Goal: Communication & Community: Answer question/provide support

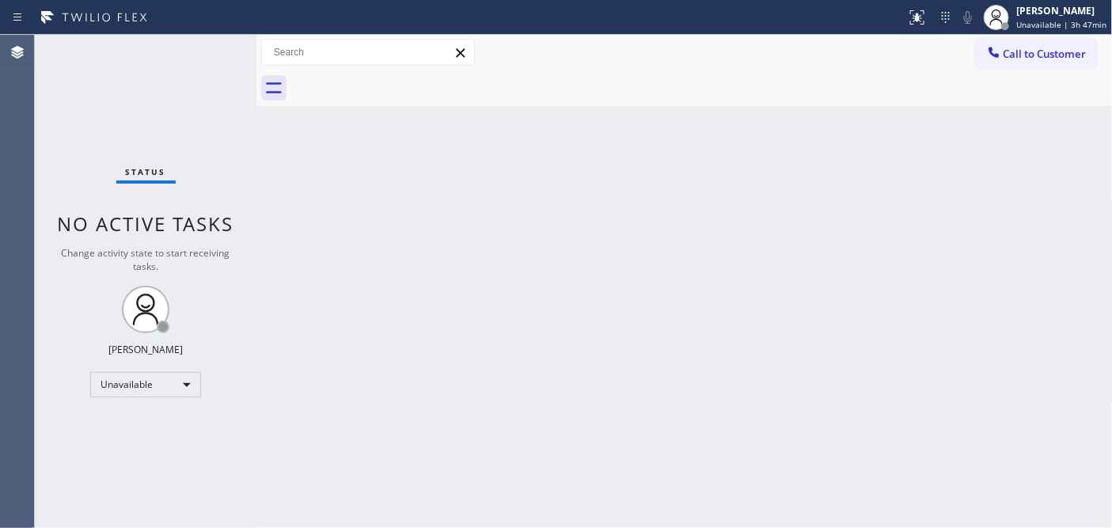
click at [336, 156] on div "Back to Dashboard Change Sender ID Customers Technicians Select a contact Outbo…" at bounding box center [684, 281] width 857 height 493
drag, startPoint x: 230, startPoint y: 143, endPoint x: 218, endPoint y: 139, distance: 12.1
click at [227, 144] on div "Status No active tasks Change activity state to start receiving tasks. [PERSON_…" at bounding box center [146, 281] width 222 height 493
click at [1007, 43] on button "Call to Customer" at bounding box center [1036, 54] width 121 height 30
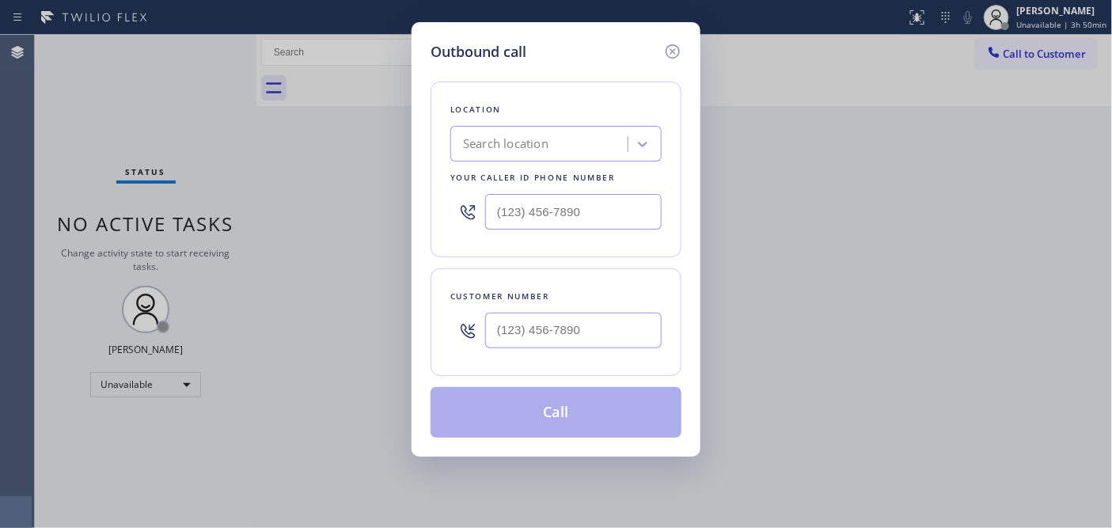
type input "(___) ___-____"
drag, startPoint x: 600, startPoint y: 201, endPoint x: 450, endPoint y: 211, distance: 150.8
click at [451, 211] on div "(___) ___-____" at bounding box center [555, 211] width 211 height 51
drag, startPoint x: 574, startPoint y: 319, endPoint x: 627, endPoint y: 222, distance: 110.9
click at [570, 319] on input "(___) ___-____" at bounding box center [573, 331] width 177 height 36
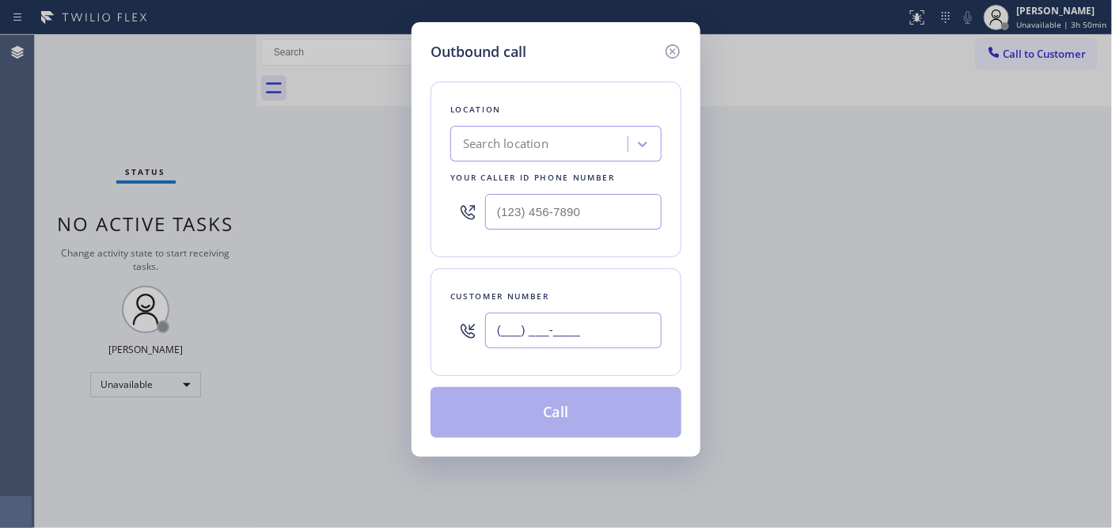
paste input "480) 299-8941"
type input "[PHONE_NUMBER]"
drag, startPoint x: 504, startPoint y: 211, endPoint x: 465, endPoint y: 212, distance: 38.8
click at [467, 212] on div "(___) ___-____" at bounding box center [555, 211] width 211 height 51
paste input "888) 960-0207"
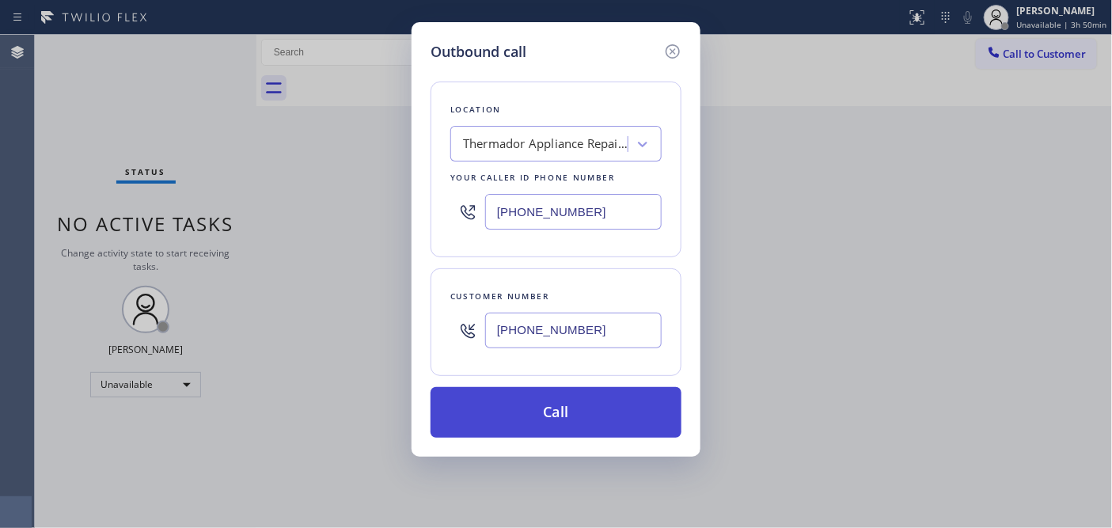
type input "[PHONE_NUMBER]"
click at [607, 407] on button "Call" at bounding box center [556, 412] width 251 height 51
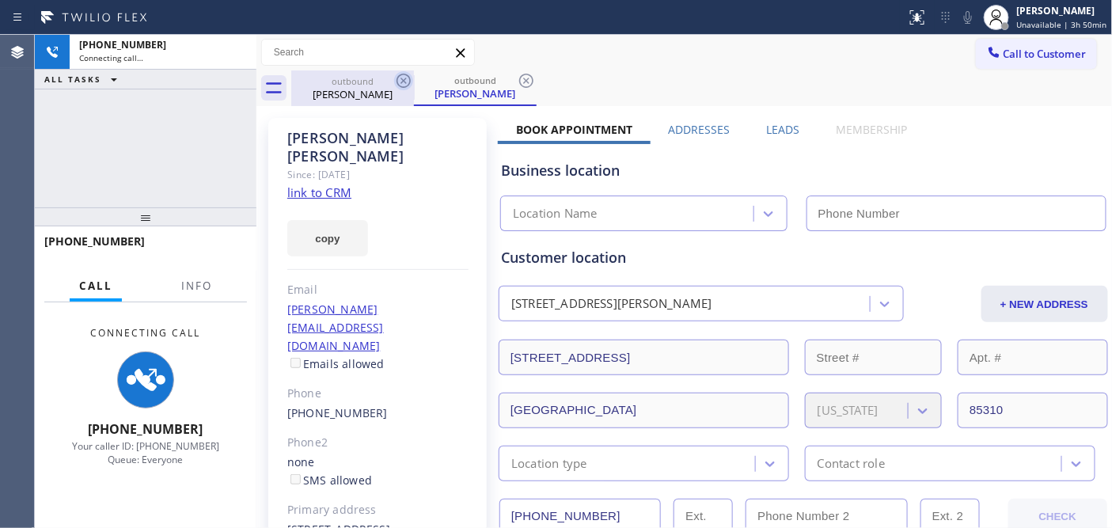
click at [401, 82] on icon at bounding box center [404, 81] width 14 height 14
type input "[PHONE_NUMBER]"
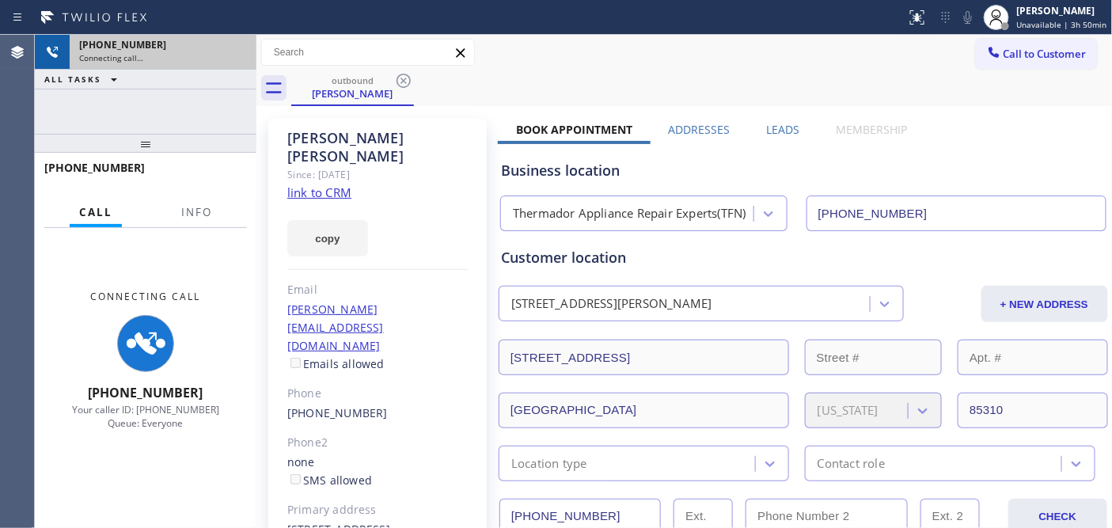
drag, startPoint x: 194, startPoint y: 227, endPoint x: 199, endPoint y: 66, distance: 161.6
click at [194, 71] on div "[PHONE_NUMBER] Connecting call… ALL TASKS ALL TASKS ACTIVE TASKS TASKS IN WRAP …" at bounding box center [146, 281] width 222 height 493
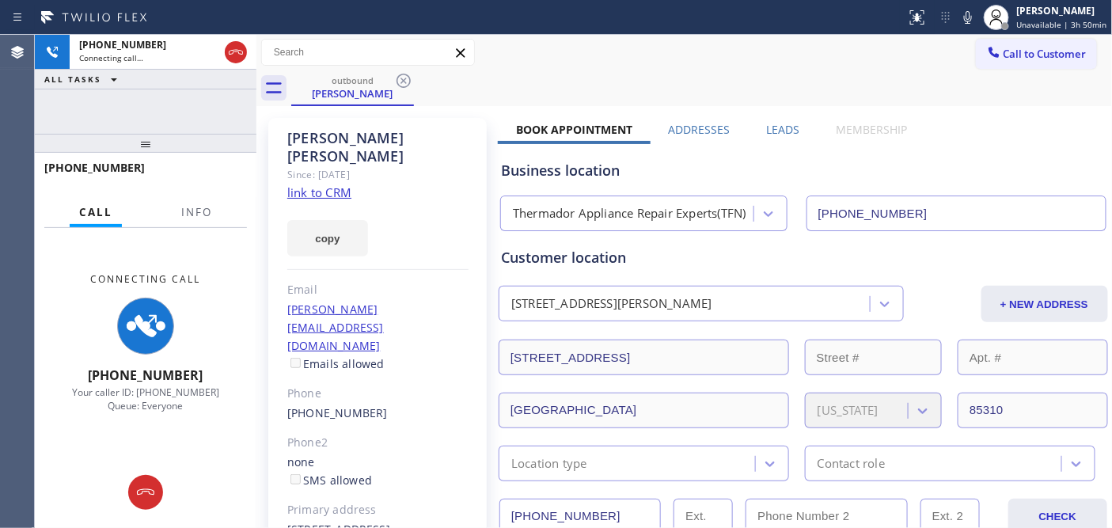
click at [376, 202] on div "copy" at bounding box center [377, 229] width 181 height 55
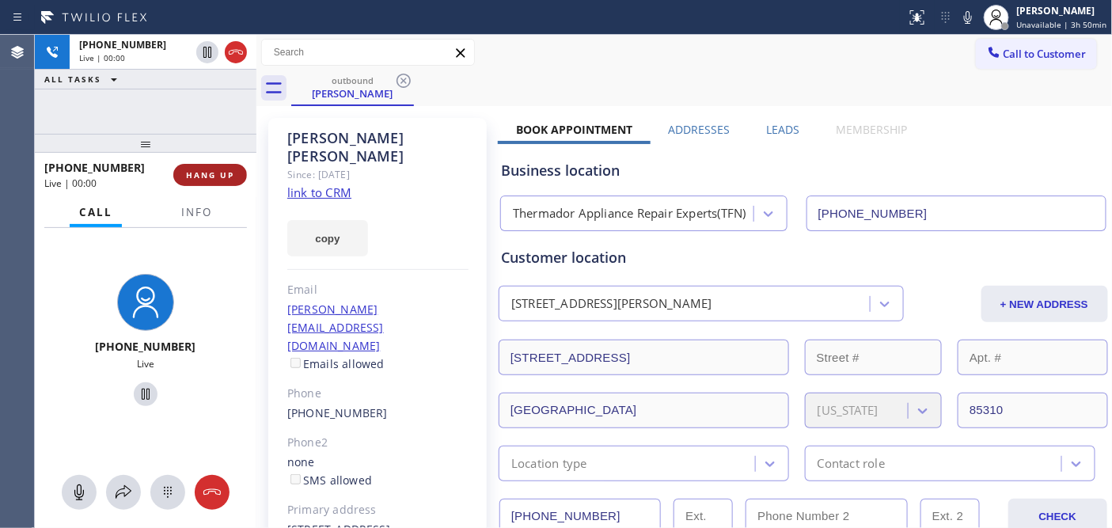
click at [223, 166] on button "HANG UP" at bounding box center [210, 175] width 74 height 22
drag, startPoint x: 217, startPoint y: 135, endPoint x: 218, endPoint y: 104, distance: 30.1
click at [218, 104] on div "[PHONE_NUMBER] Live | 00:01 ALL TASKS ALL TASKS ACTIVE TASKS TASKS IN WRAP UP […" at bounding box center [146, 281] width 222 height 493
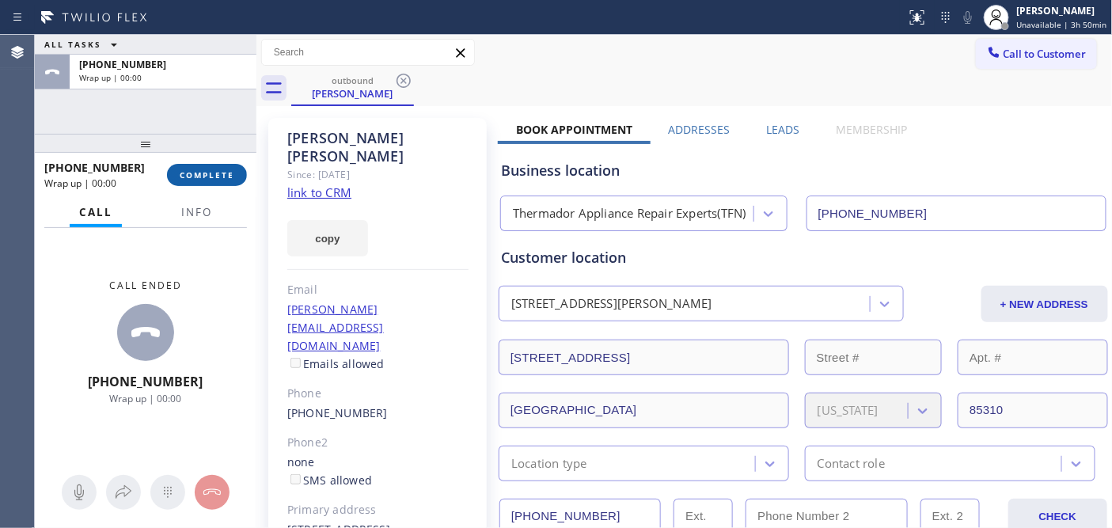
click at [226, 176] on span "COMPLETE" at bounding box center [207, 174] width 55 height 11
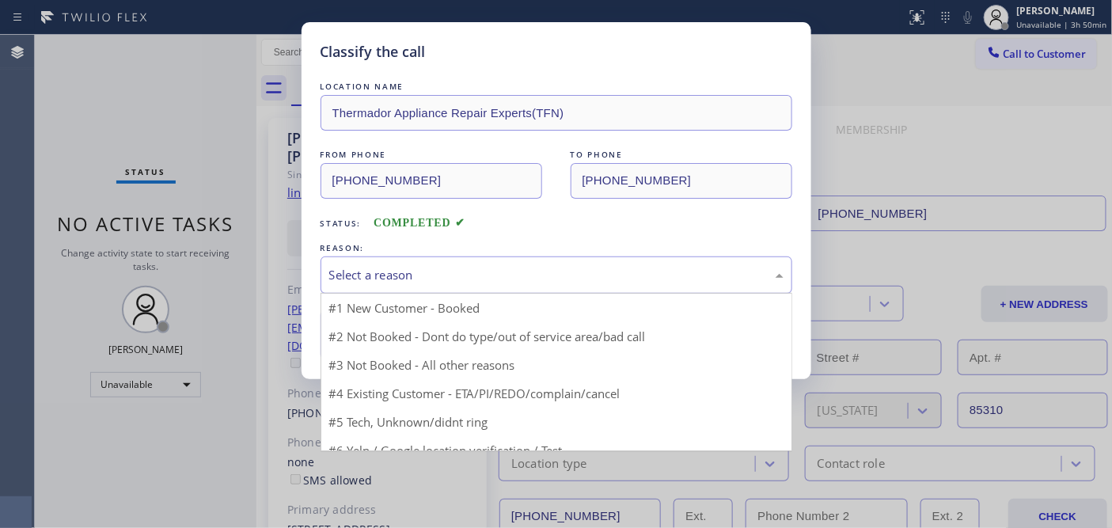
click at [449, 264] on div "Select a reason" at bounding box center [557, 274] width 472 height 37
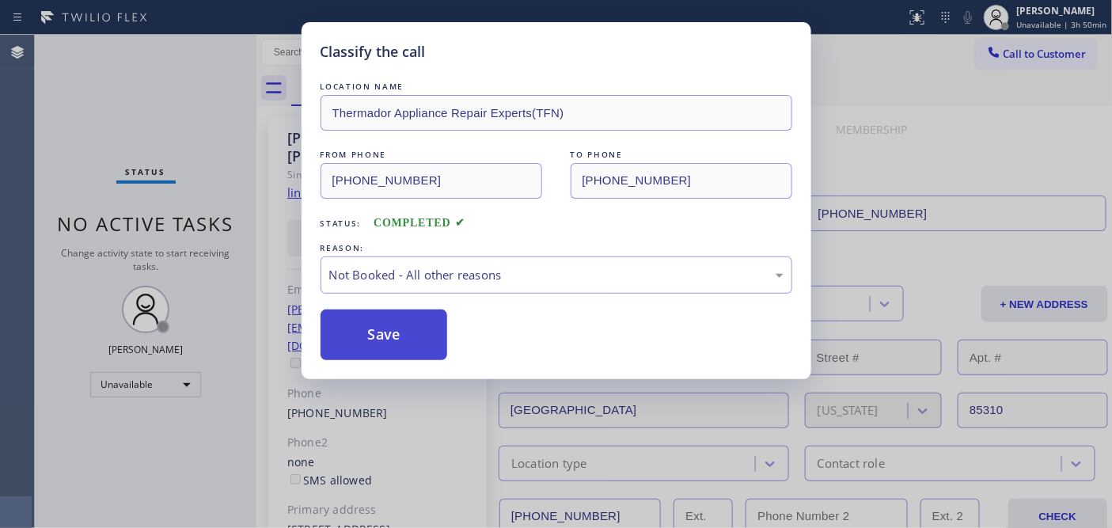
click at [374, 344] on button "Save" at bounding box center [384, 335] width 127 height 51
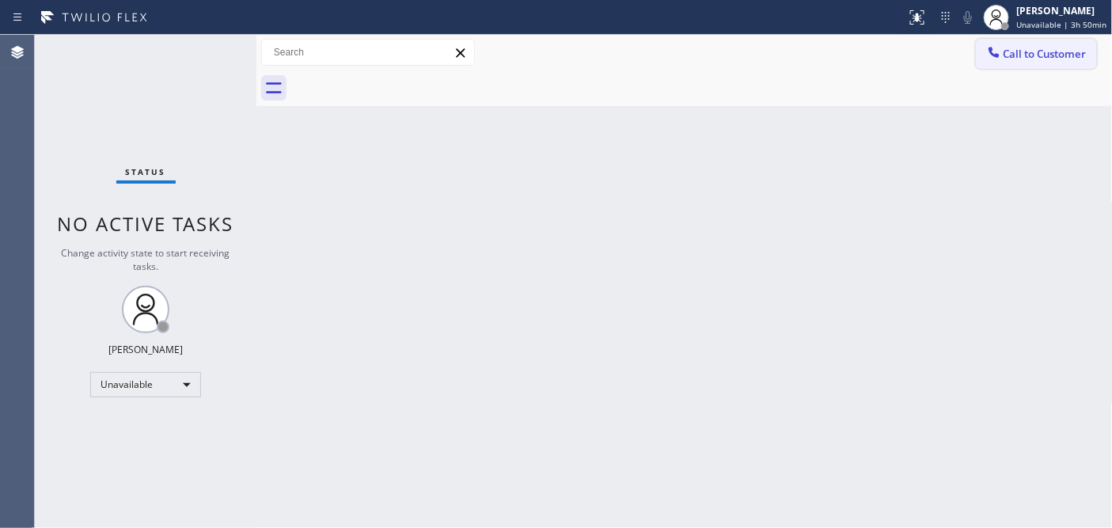
click at [1024, 42] on button "Call to Customer" at bounding box center [1036, 54] width 121 height 30
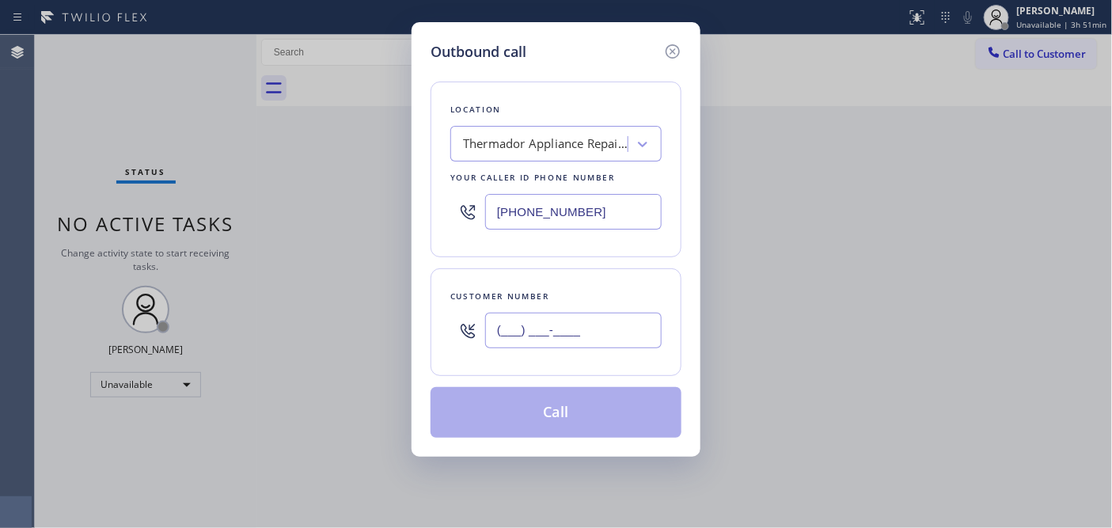
click at [602, 345] on input "(___) ___-____" at bounding box center [573, 331] width 177 height 36
paste input "310) 339-8690"
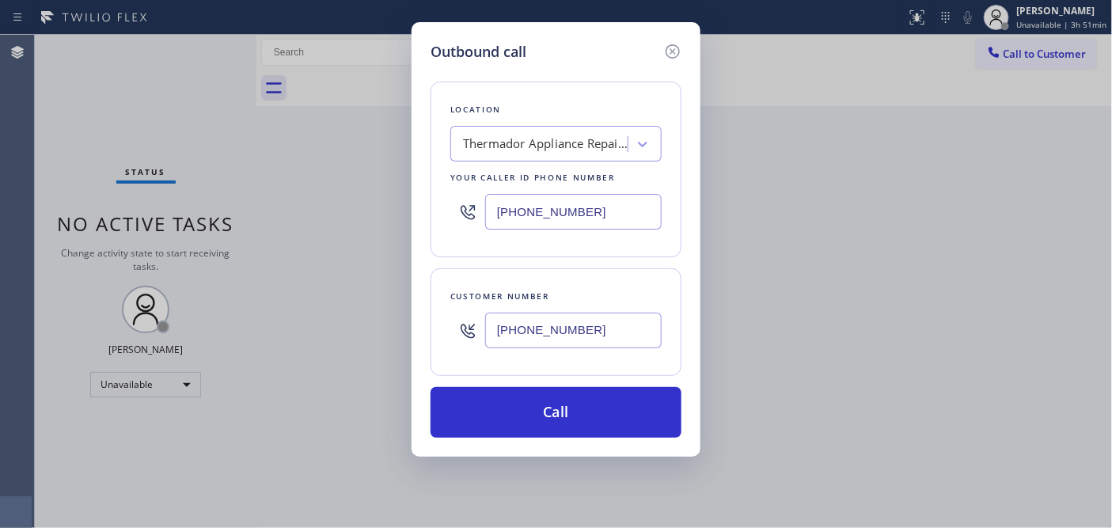
type input "[PHONE_NUMBER]"
drag, startPoint x: 547, startPoint y: 206, endPoint x: 362, endPoint y: 207, distance: 185.2
click at [358, 206] on div "Outbound call Location Thermador Appliance Repair Experts(TFN) Your caller id p…" at bounding box center [556, 264] width 1112 height 528
paste input "657) 218-2893"
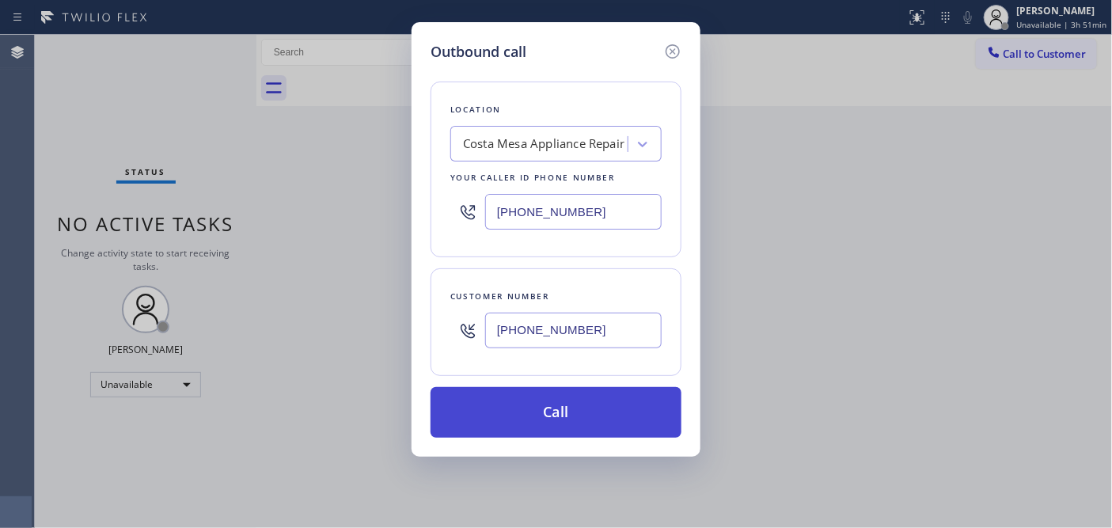
type input "[PHONE_NUMBER]"
click at [571, 394] on button "Call" at bounding box center [556, 412] width 251 height 51
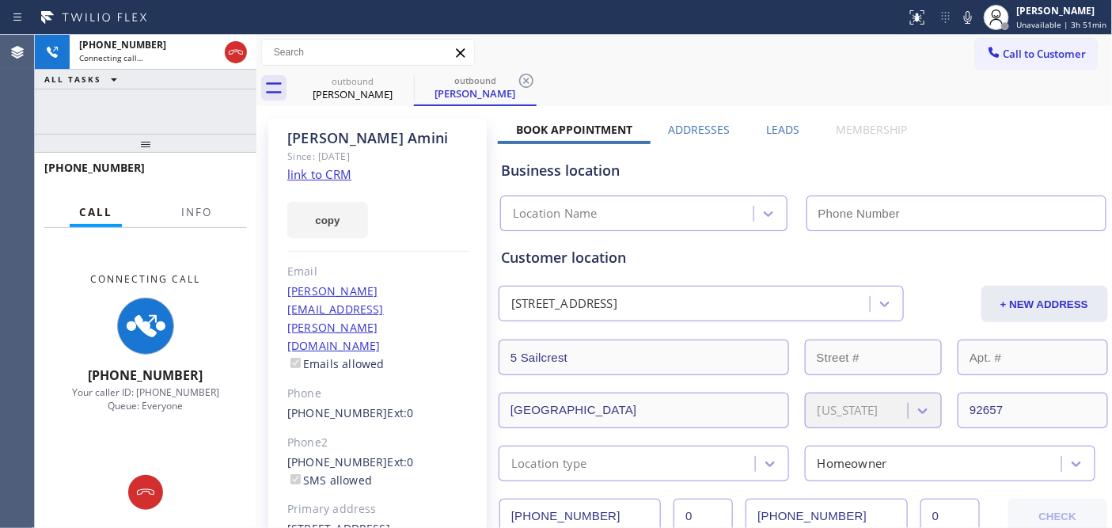
type input "[PHONE_NUMBER]"
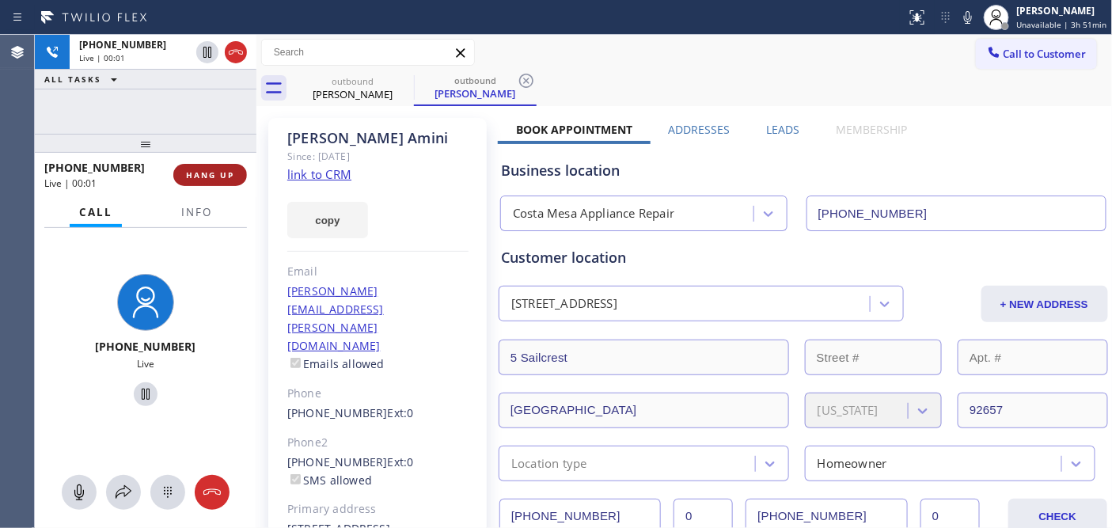
click at [192, 180] on button "HANG UP" at bounding box center [210, 175] width 74 height 22
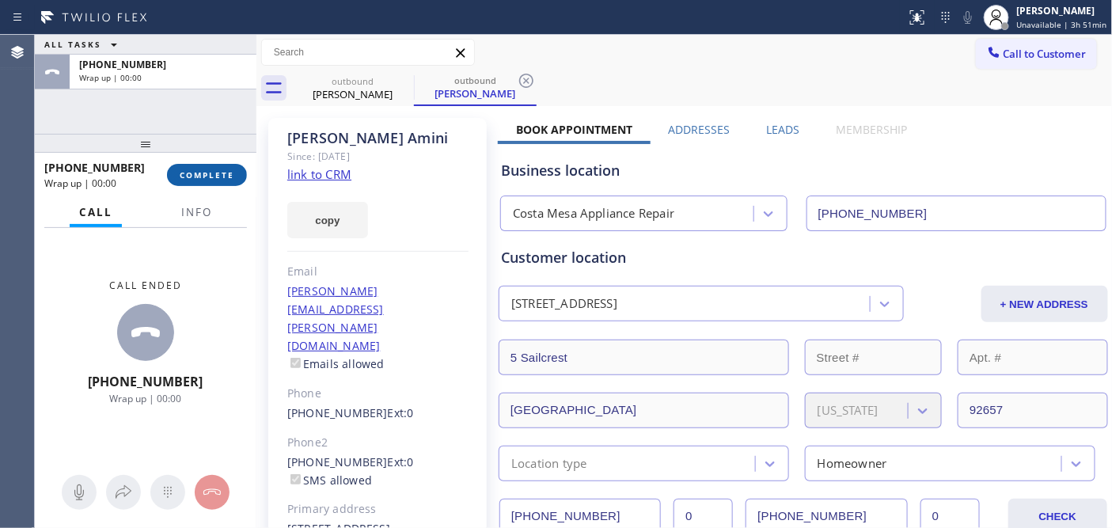
click at [198, 178] on span "COMPLETE" at bounding box center [207, 174] width 55 height 11
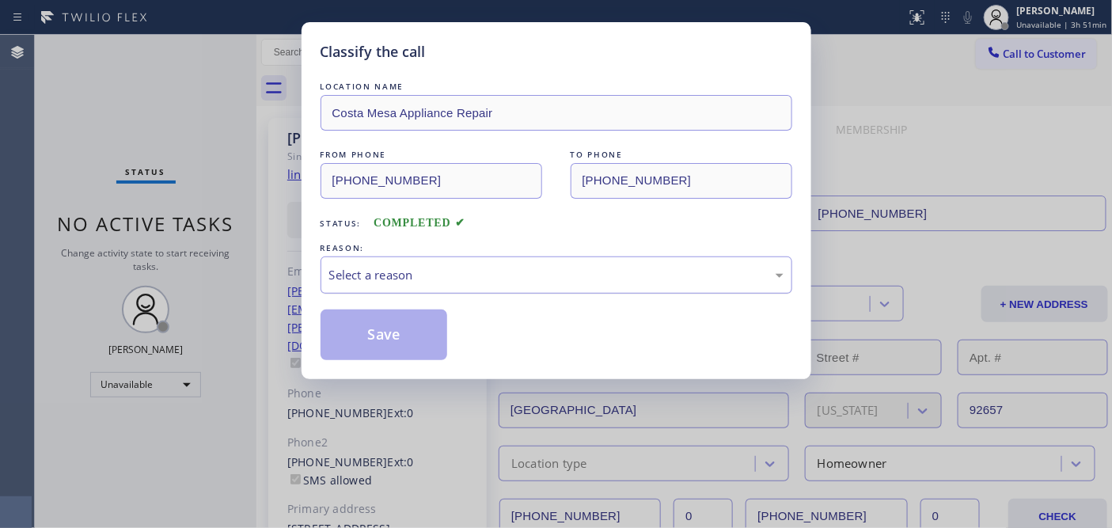
drag, startPoint x: 539, startPoint y: 279, endPoint x: 523, endPoint y: 288, distance: 18.1
click at [539, 279] on div "Select a reason" at bounding box center [556, 275] width 454 height 18
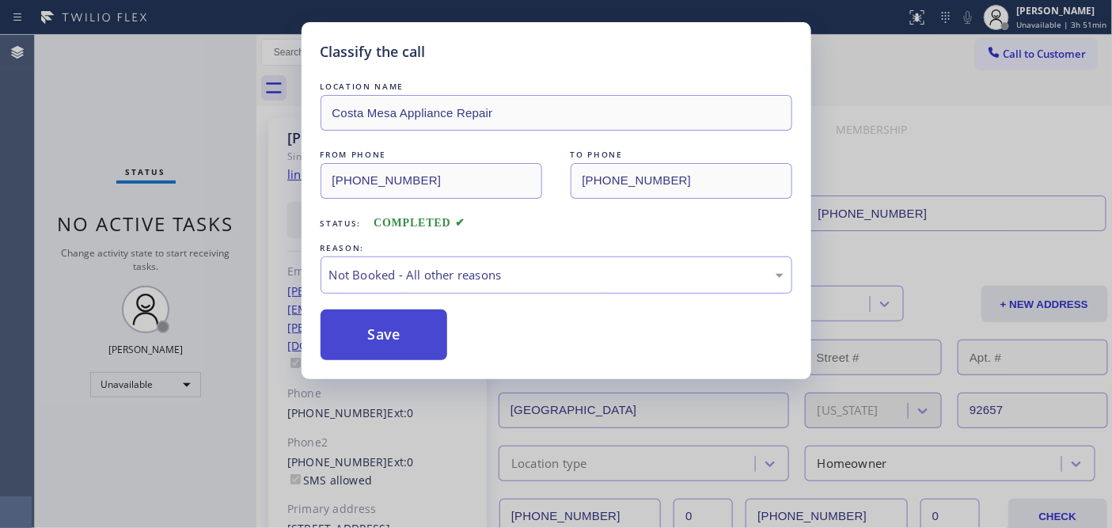
click at [389, 317] on button "Save" at bounding box center [384, 335] width 127 height 51
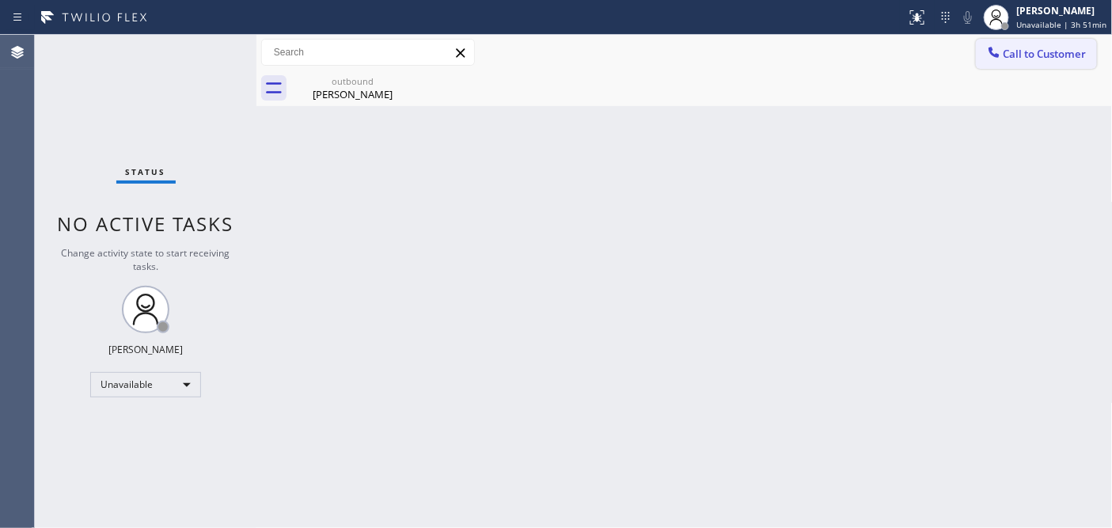
click at [1016, 53] on span "Call to Customer" at bounding box center [1045, 54] width 83 height 14
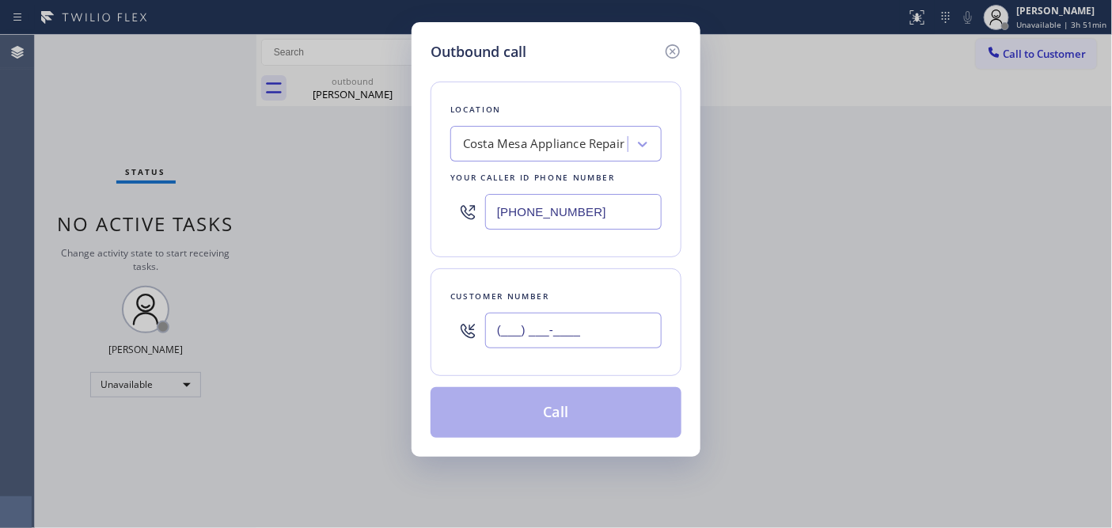
click at [568, 332] on input "(___) ___-____" at bounding box center [573, 331] width 177 height 36
paste input "949) 603-8822"
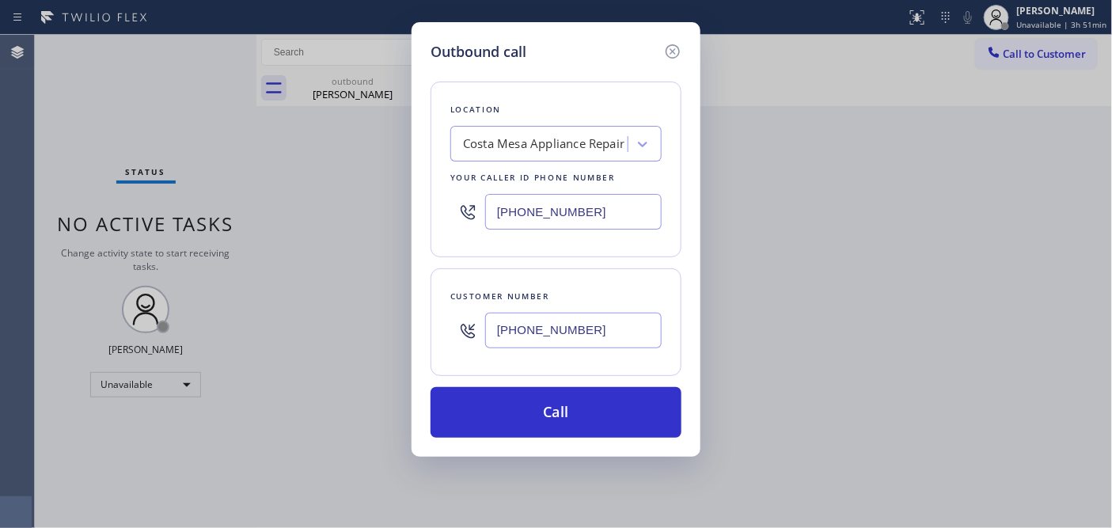
type input "[PHONE_NUMBER]"
click at [368, 218] on div "Outbound call Location [GEOGRAPHIC_DATA] Appliance Repair Your caller id phone …" at bounding box center [556, 264] width 1112 height 528
paste input "949) 438-5091"
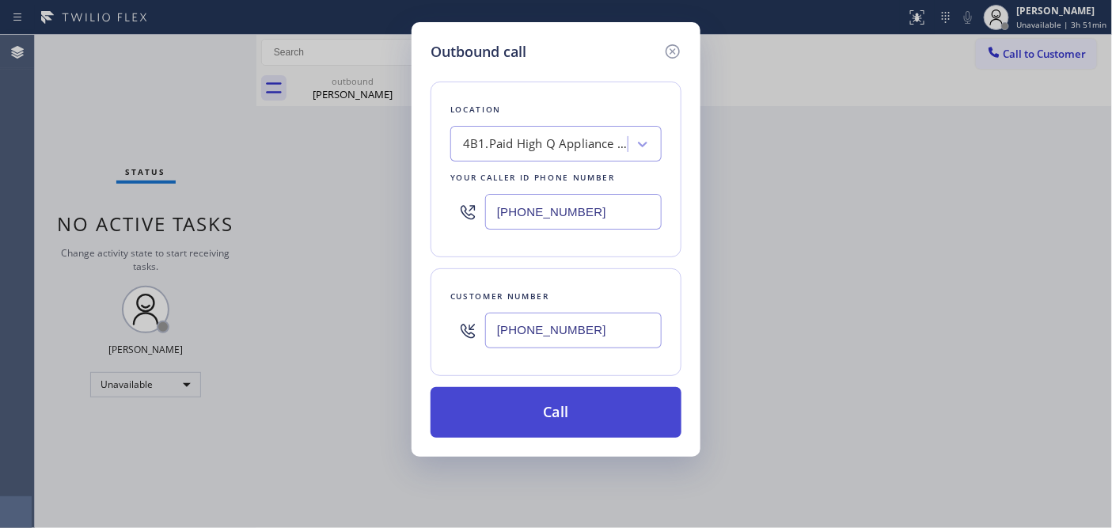
type input "[PHONE_NUMBER]"
click at [582, 398] on button "Call" at bounding box center [556, 412] width 251 height 51
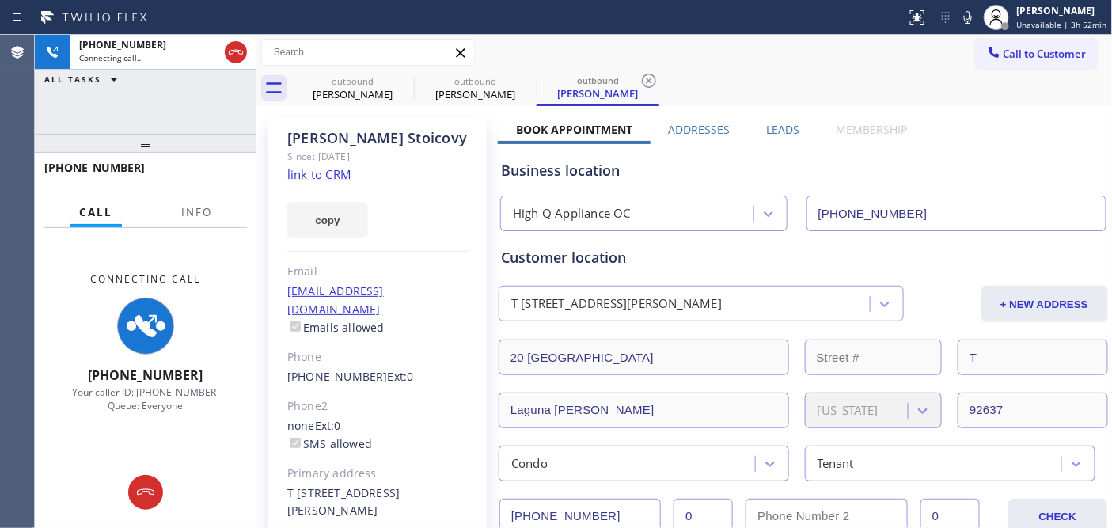
type input "[PHONE_NUMBER]"
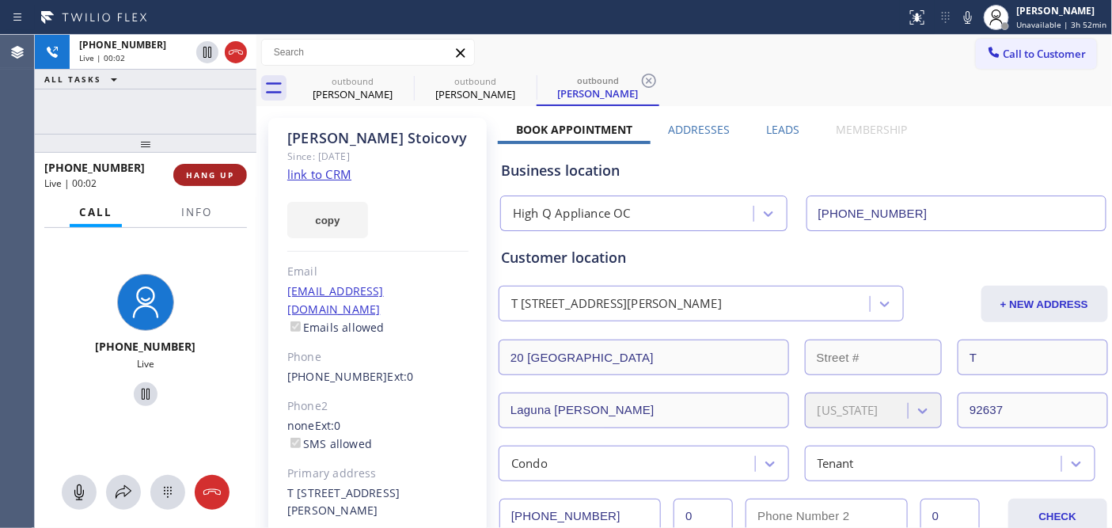
click at [198, 171] on span "HANG UP" at bounding box center [210, 174] width 48 height 11
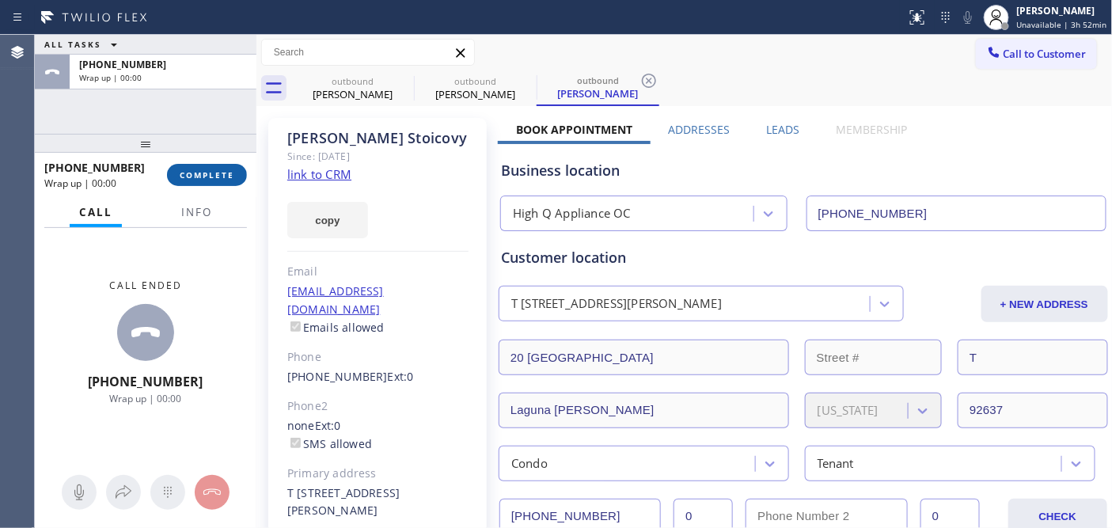
click at [196, 171] on span "COMPLETE" at bounding box center [207, 174] width 55 height 11
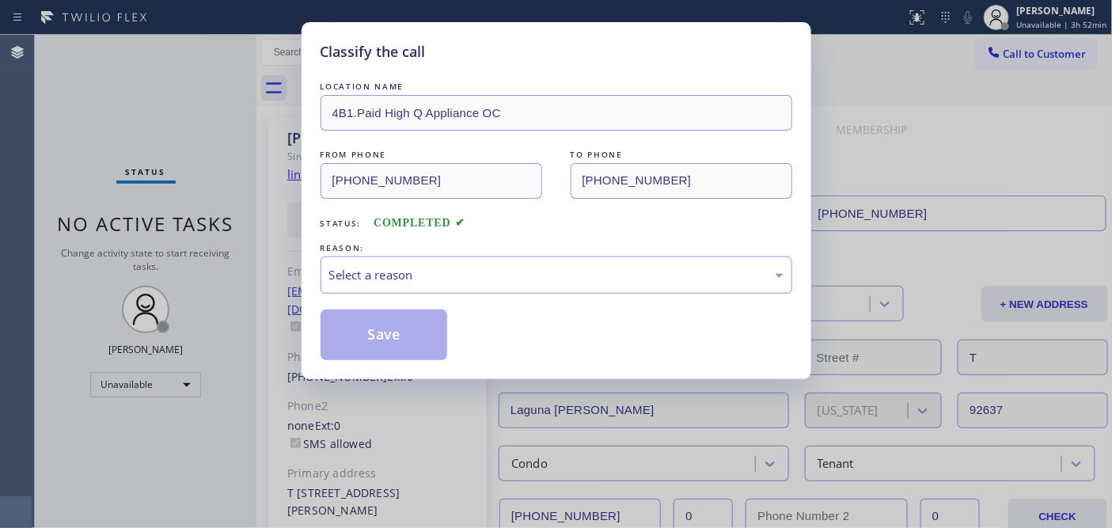
click at [438, 279] on div "Select a reason" at bounding box center [556, 275] width 454 height 18
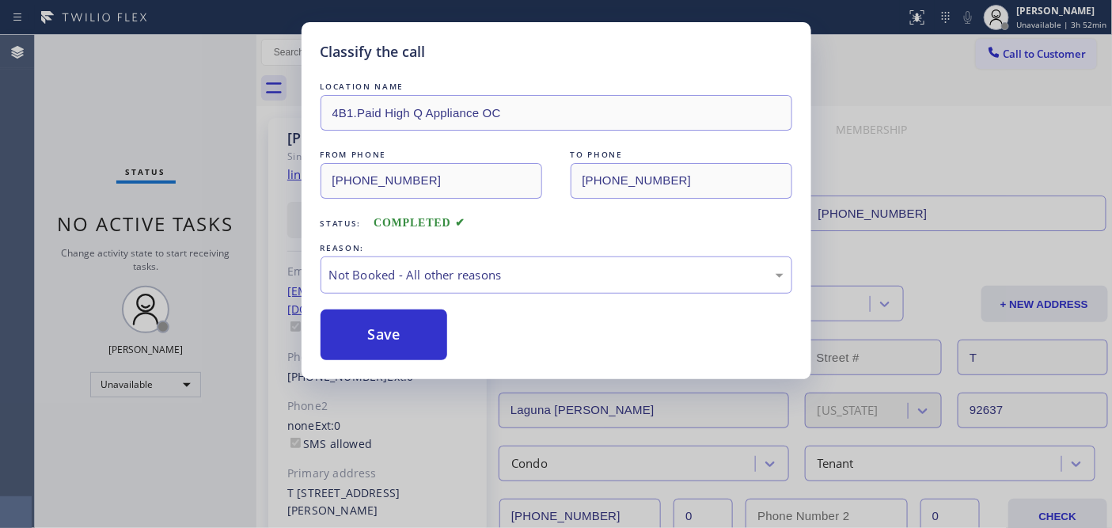
drag, startPoint x: 420, startPoint y: 331, endPoint x: 381, endPoint y: 333, distance: 38.9
click at [381, 333] on button "Save" at bounding box center [384, 335] width 127 height 51
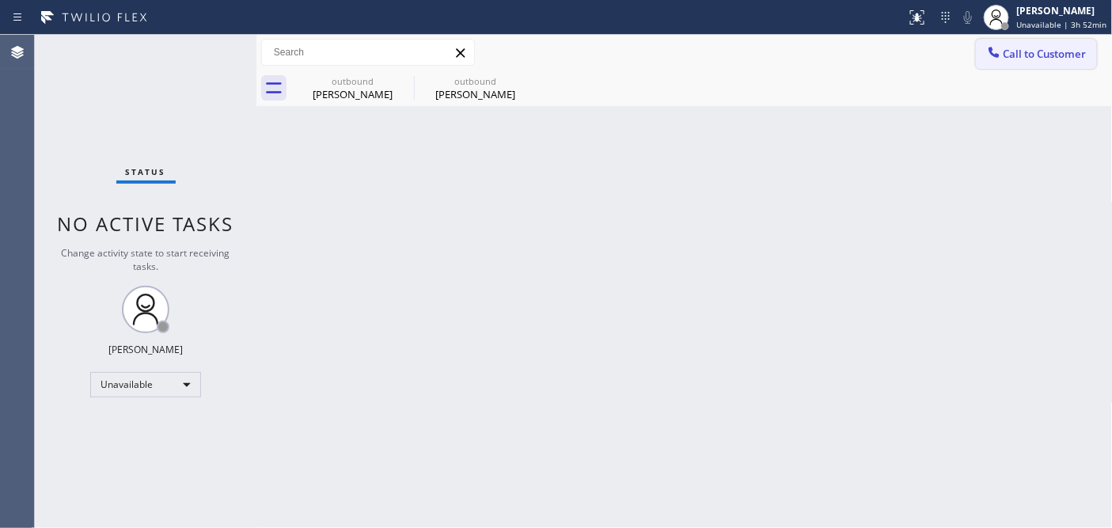
click at [1073, 68] on button "Call to Customer" at bounding box center [1036, 54] width 121 height 30
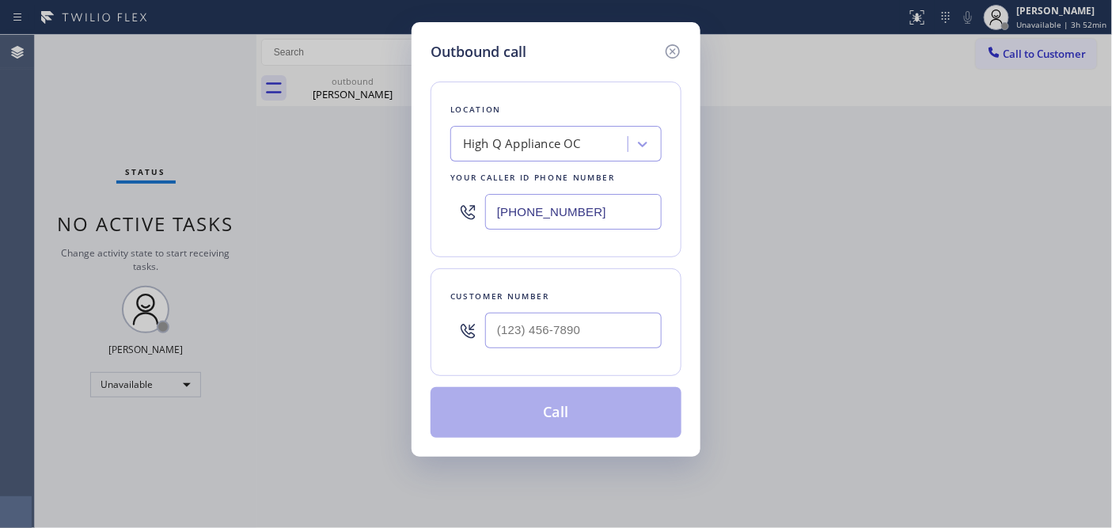
click at [1051, 51] on div "Outbound call Location High Q Appliance OC Your caller id phone number [PHONE_N…" at bounding box center [556, 264] width 1112 height 528
click at [523, 344] on input "(___) ___-____" at bounding box center [573, 331] width 177 height 36
paste input "213) 308-4900"
type input "[PHONE_NUMBER]"
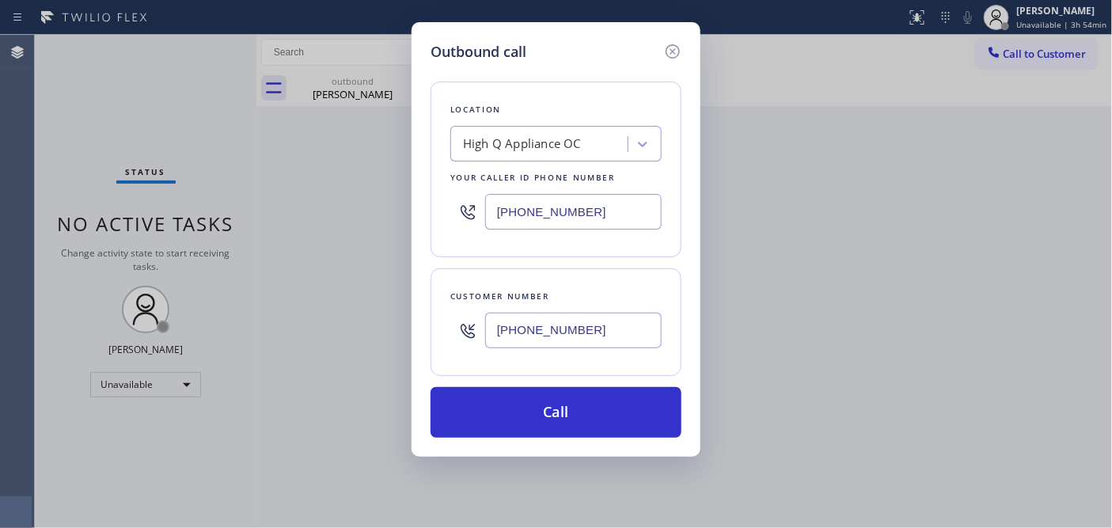
drag, startPoint x: 606, startPoint y: 199, endPoint x: 484, endPoint y: 216, distance: 123.0
click at [485, 216] on div "[PHONE_NUMBER]" at bounding box center [555, 211] width 211 height 51
paste input "323) 416-2342"
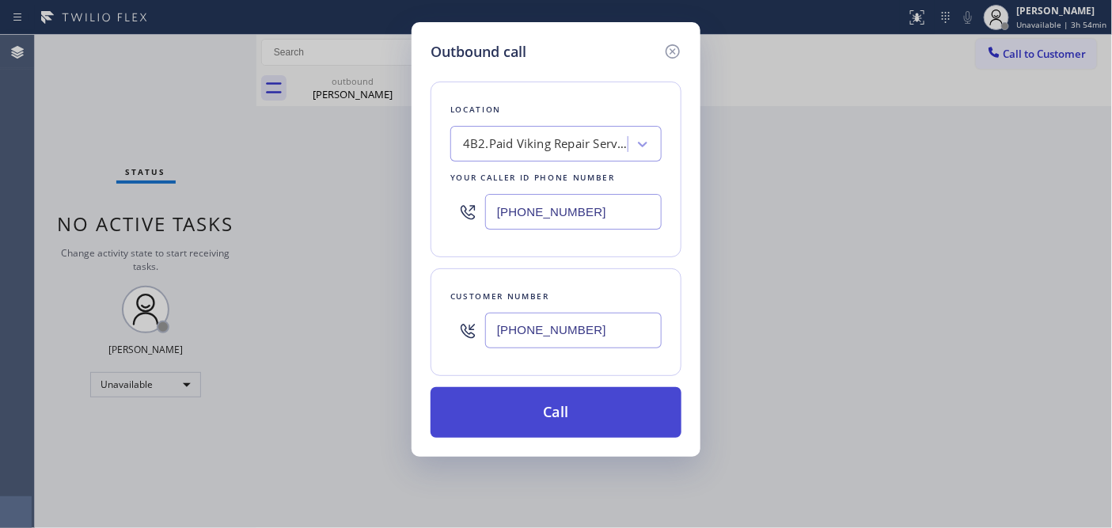
type input "[PHONE_NUMBER]"
click at [575, 404] on button "Call" at bounding box center [556, 412] width 251 height 51
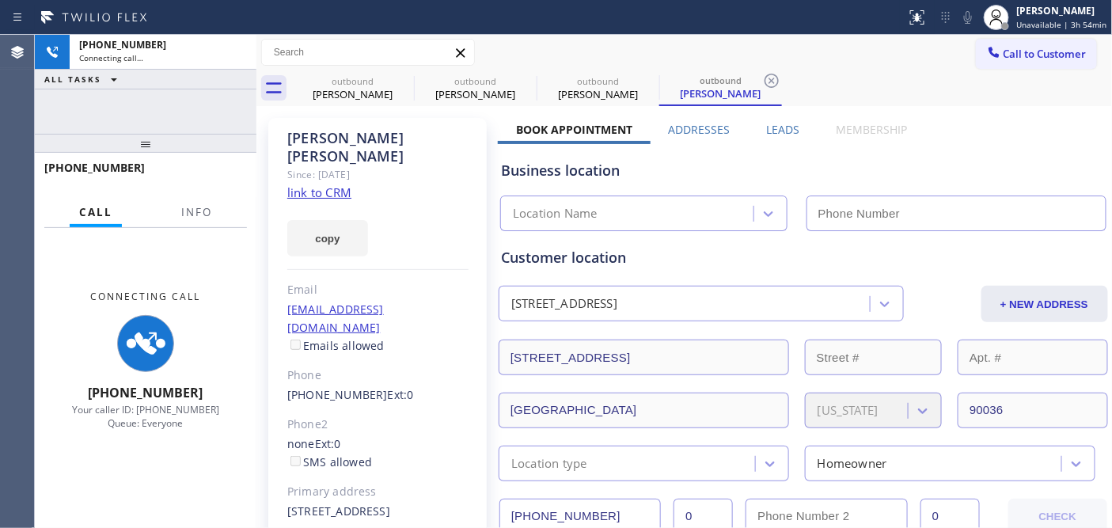
type input "[PHONE_NUMBER]"
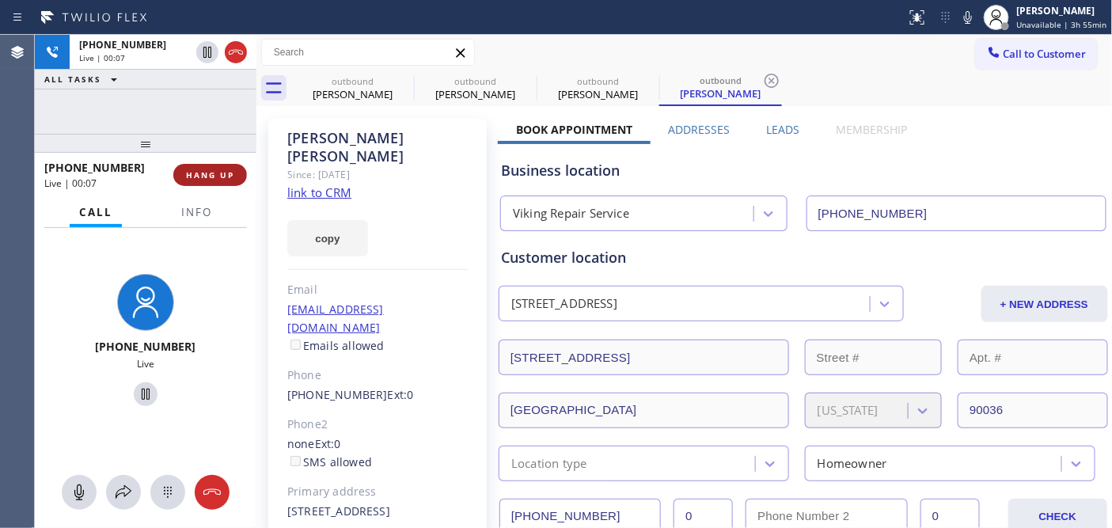
click at [204, 169] on span "HANG UP" at bounding box center [210, 174] width 48 height 11
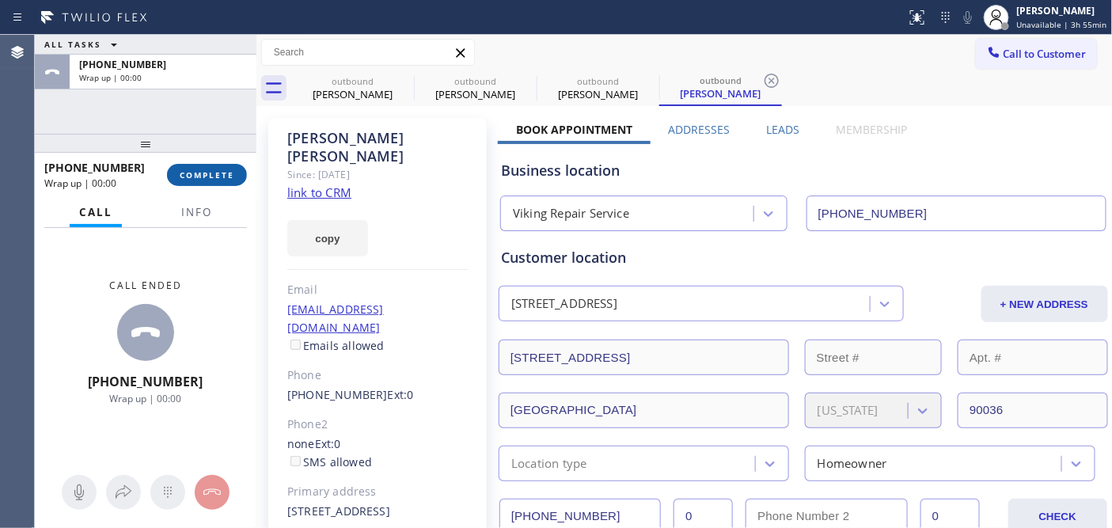
click at [204, 169] on span "COMPLETE" at bounding box center [207, 174] width 55 height 11
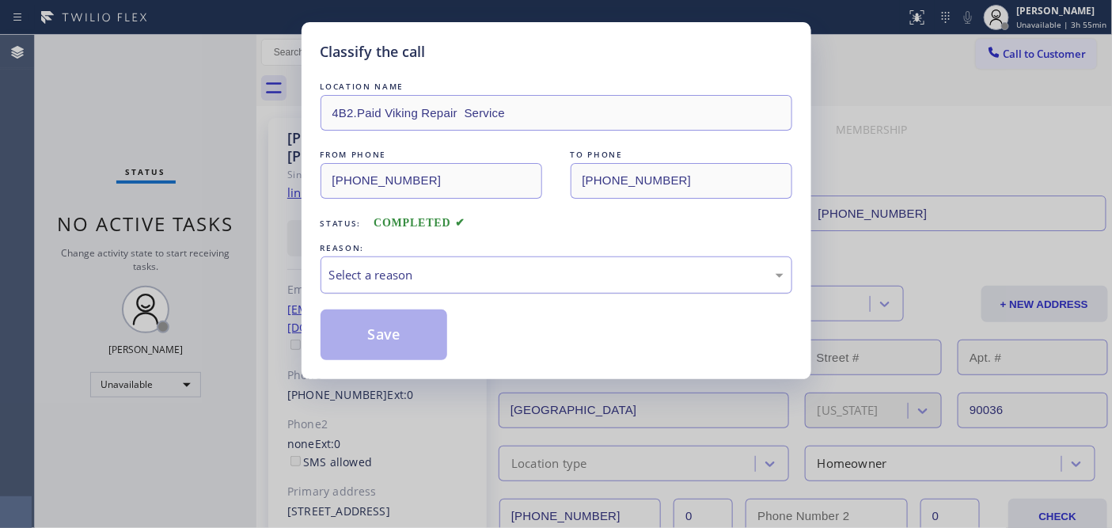
click at [445, 291] on div "Select a reason" at bounding box center [557, 274] width 472 height 37
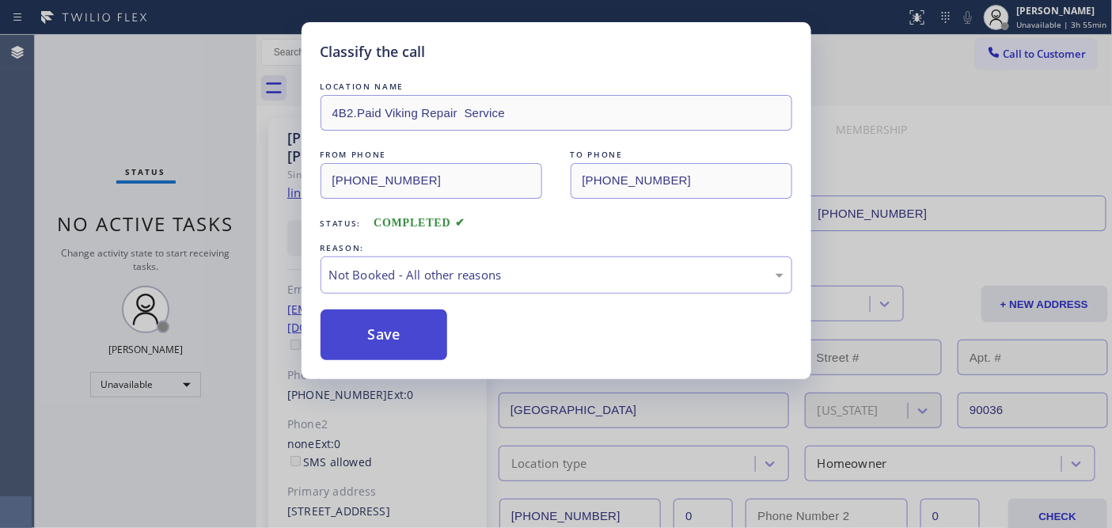
click at [416, 322] on button "Save" at bounding box center [384, 335] width 127 height 51
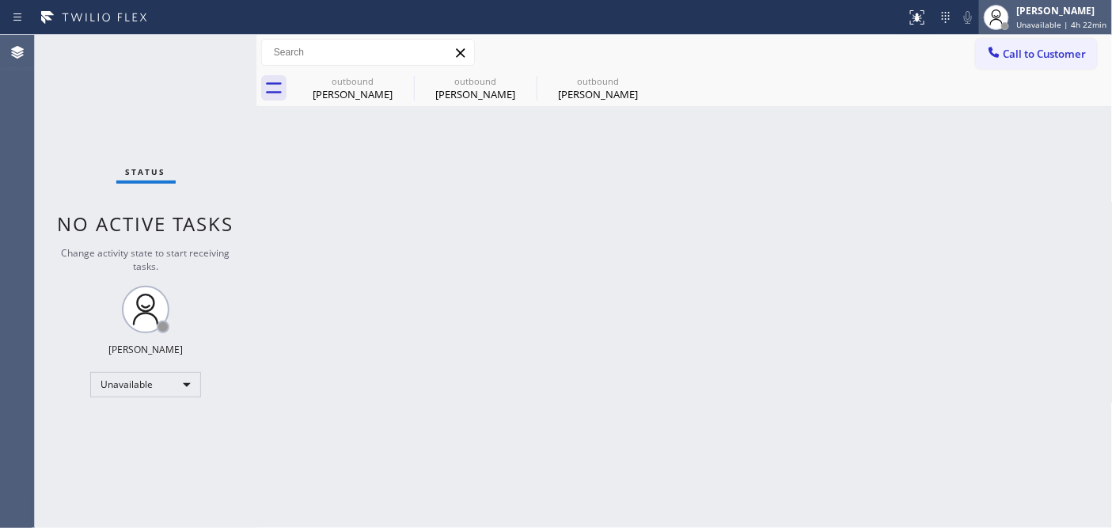
click at [1073, 19] on span "Unavailable | 4h 22min" at bounding box center [1062, 24] width 90 height 11
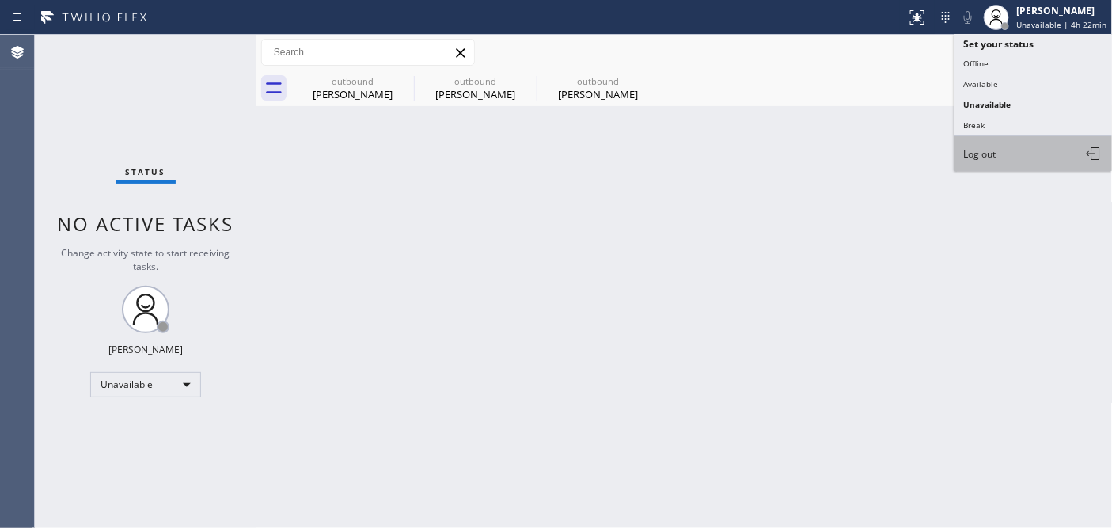
click at [974, 155] on span "Log out" at bounding box center [980, 153] width 32 height 13
